Goal: Task Accomplishment & Management: Use online tool/utility

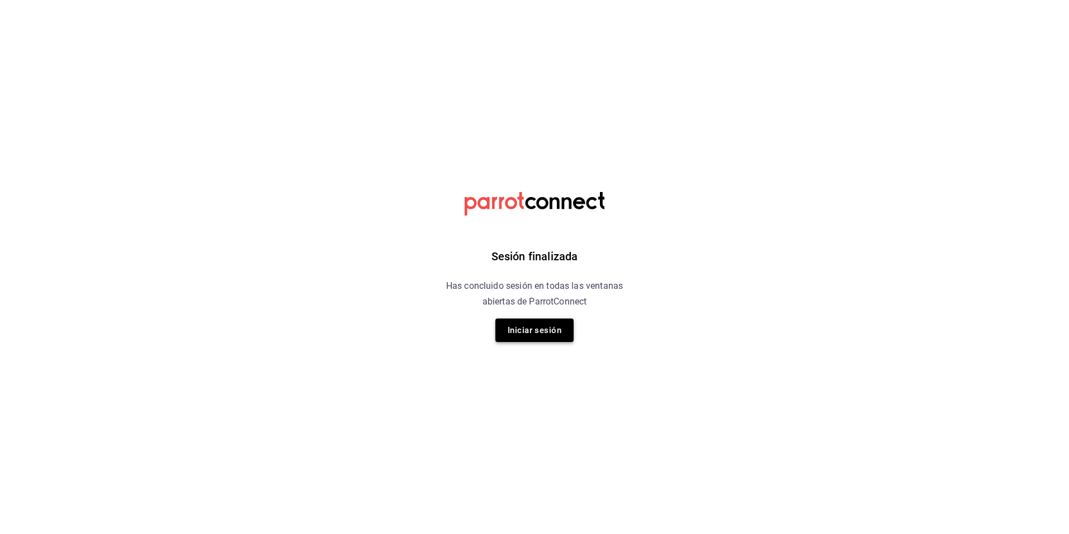
click at [540, 338] on button "Iniciar sesión" at bounding box center [534, 329] width 78 height 23
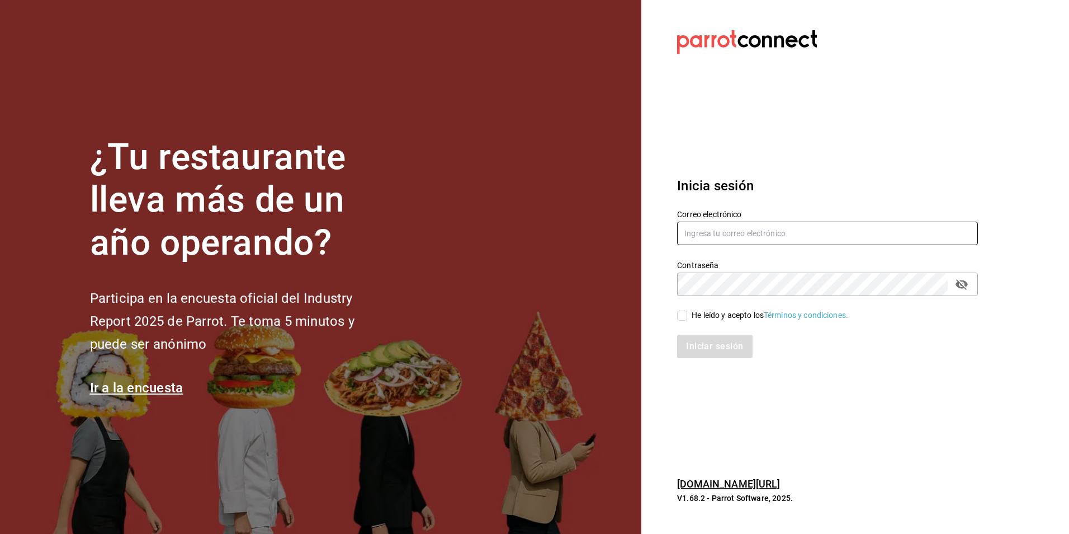
type input "[EMAIL_ADDRESS][DOMAIN_NAME]"
click at [684, 318] on input "He leído y acepto los Términos y condiciones." at bounding box center [682, 315] width 10 height 10
checkbox input "true"
click at [710, 345] on button "Iniciar sesión" at bounding box center [715, 345] width 76 height 23
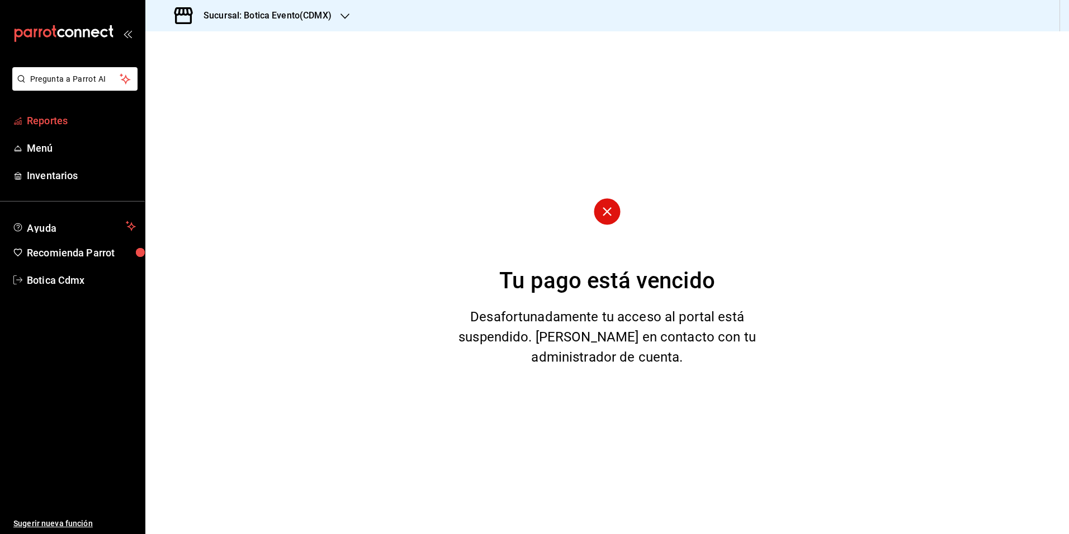
click at [44, 121] on span "Reportes" at bounding box center [81, 120] width 109 height 15
click at [341, 15] on icon "button" at bounding box center [345, 16] width 9 height 6
click at [210, 75] on div "Botica (CDMX)" at bounding box center [229, 74] width 150 height 12
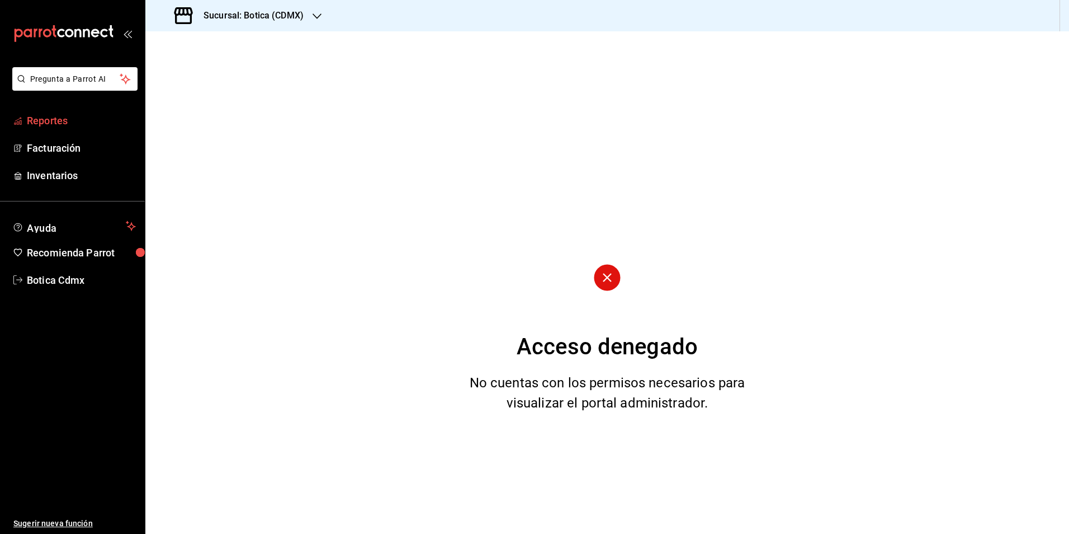
click at [71, 119] on span "Reportes" at bounding box center [81, 120] width 109 height 15
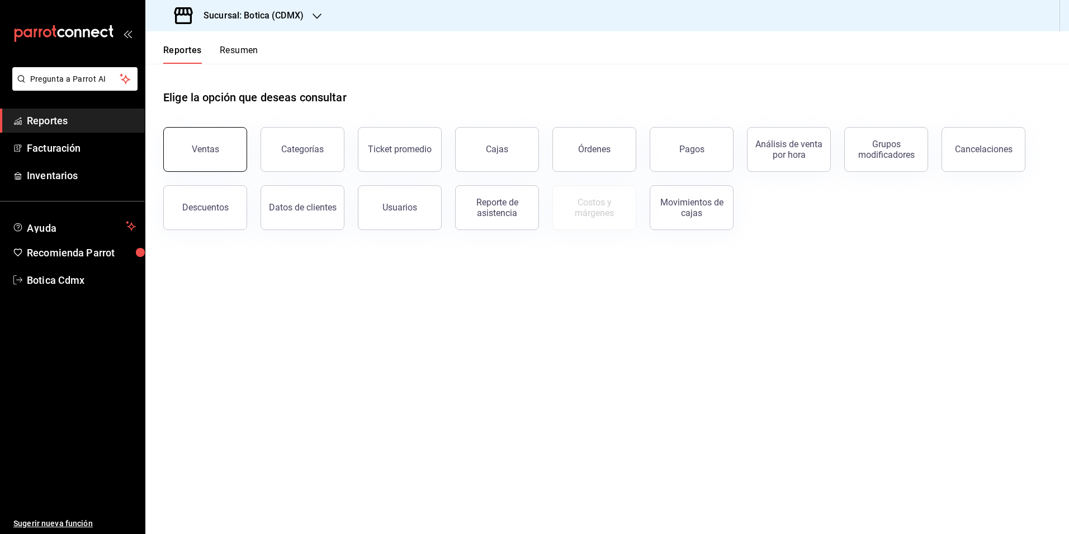
click at [211, 153] on div "Ventas" at bounding box center [205, 149] width 27 height 11
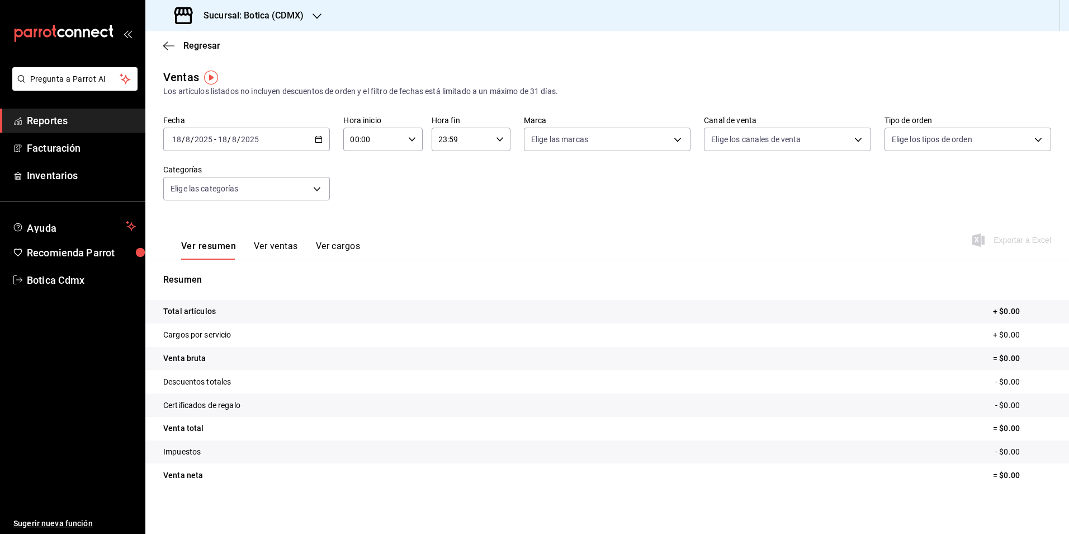
click at [322, 139] on div "2025-08-18 18 / 8 / 2025 - 2025-08-18 18 / 8 / 2025" at bounding box center [246, 139] width 167 height 23
click at [207, 268] on span "Rango de fechas" at bounding box center [216, 274] width 87 height 12
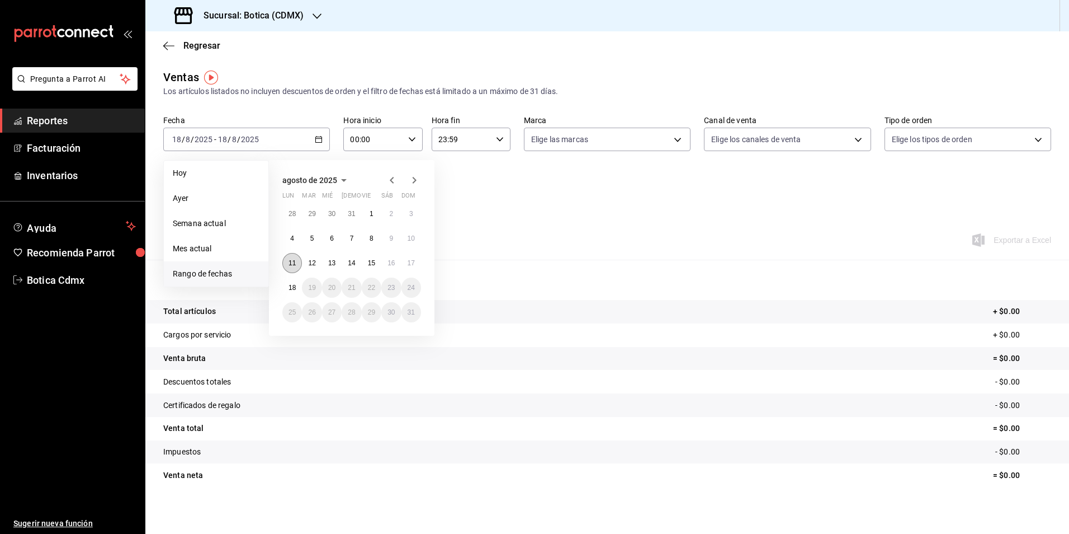
click at [287, 263] on button "11" at bounding box center [292, 263] width 20 height 20
click at [413, 263] on abbr "17" at bounding box center [411, 263] width 7 height 8
